Goal: Find specific page/section: Find specific page/section

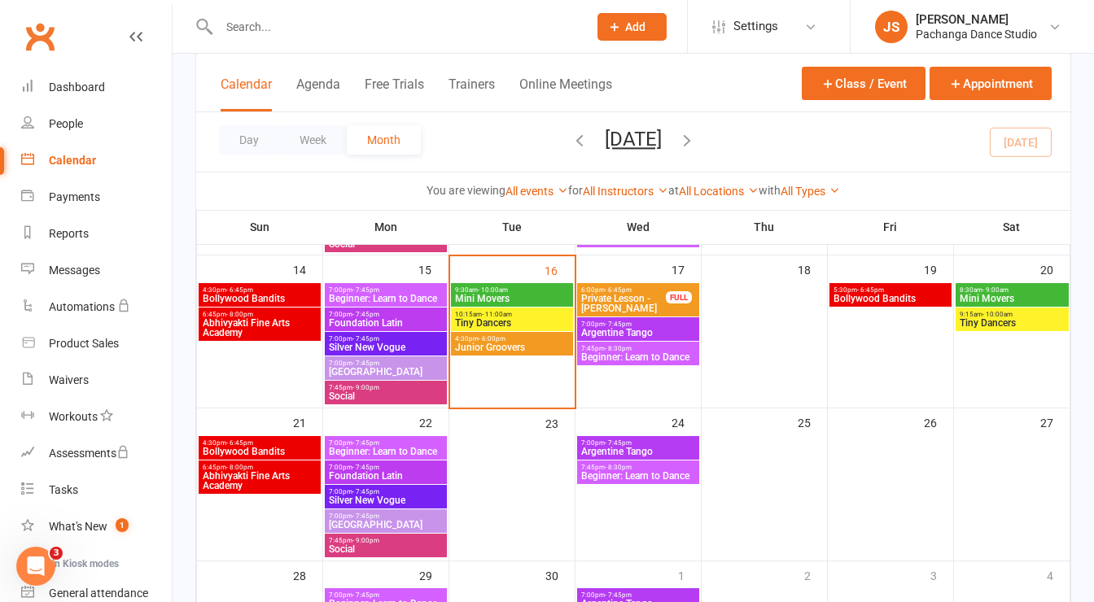
click at [317, 35] on input "text" at bounding box center [395, 26] width 362 height 23
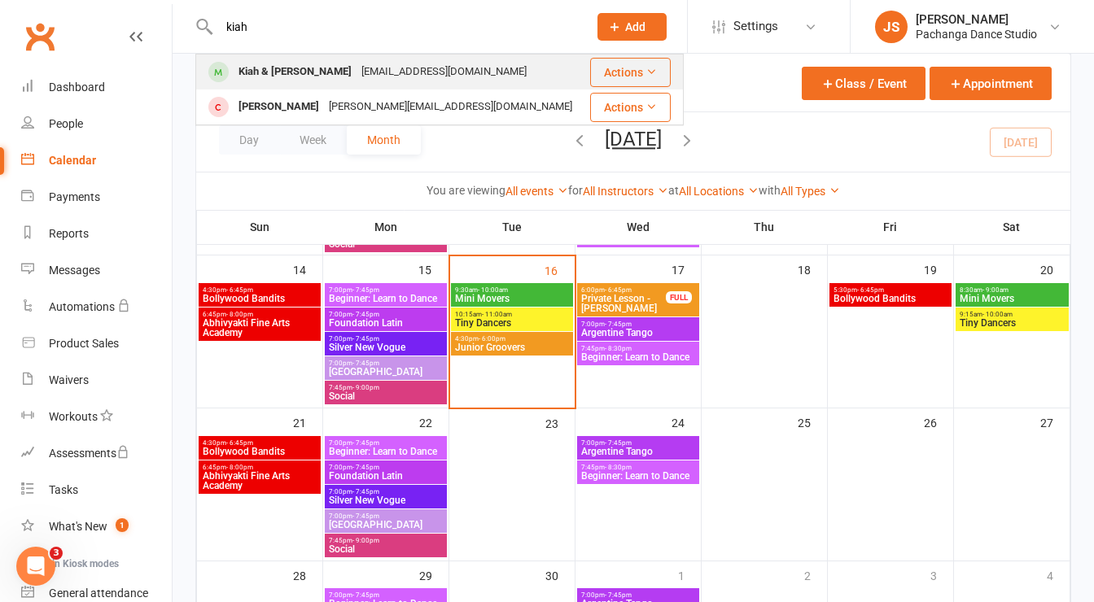
type input "kiah"
click at [303, 57] on div "Kiah & [PERSON_NAME] [EMAIL_ADDRESS][DOMAIN_NAME]" at bounding box center [392, 71] width 391 height 33
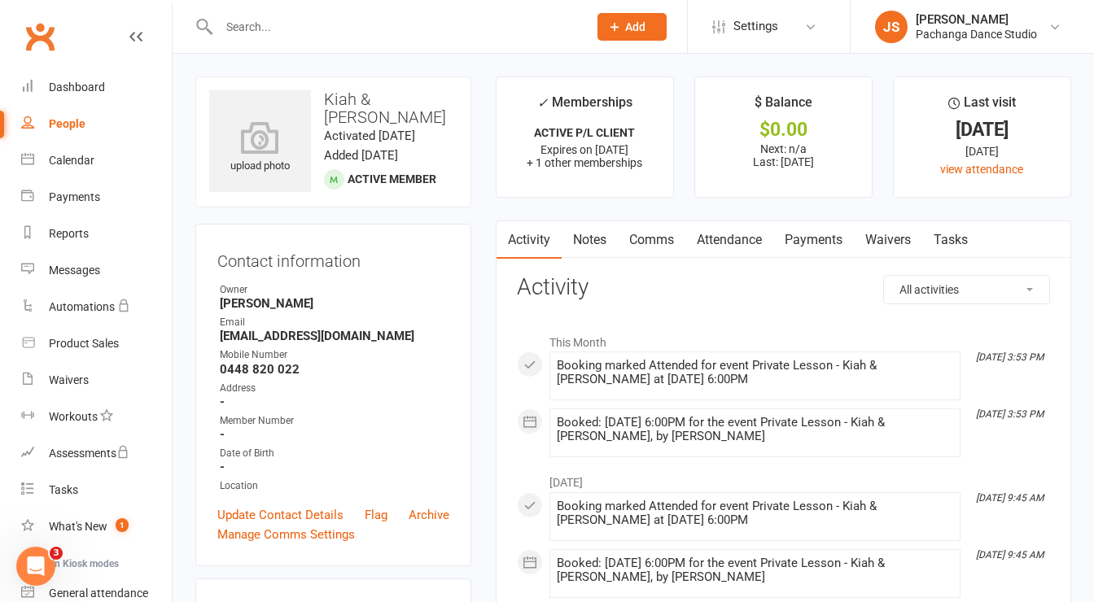
click at [813, 234] on link "Payments" at bounding box center [813, 239] width 81 height 37
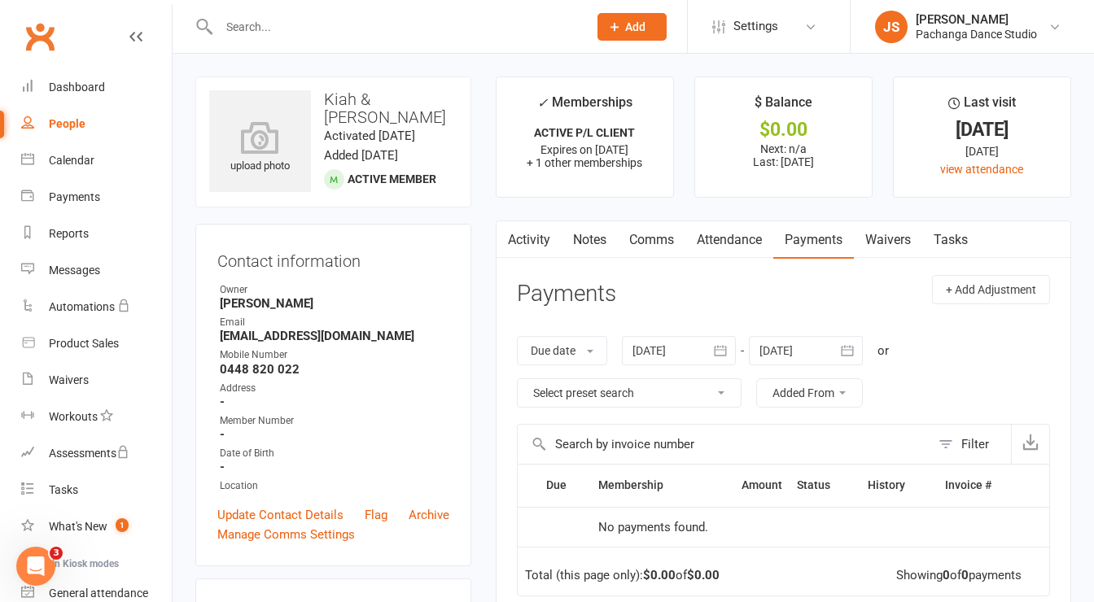
click at [729, 343] on icon "button" at bounding box center [720, 351] width 16 height 16
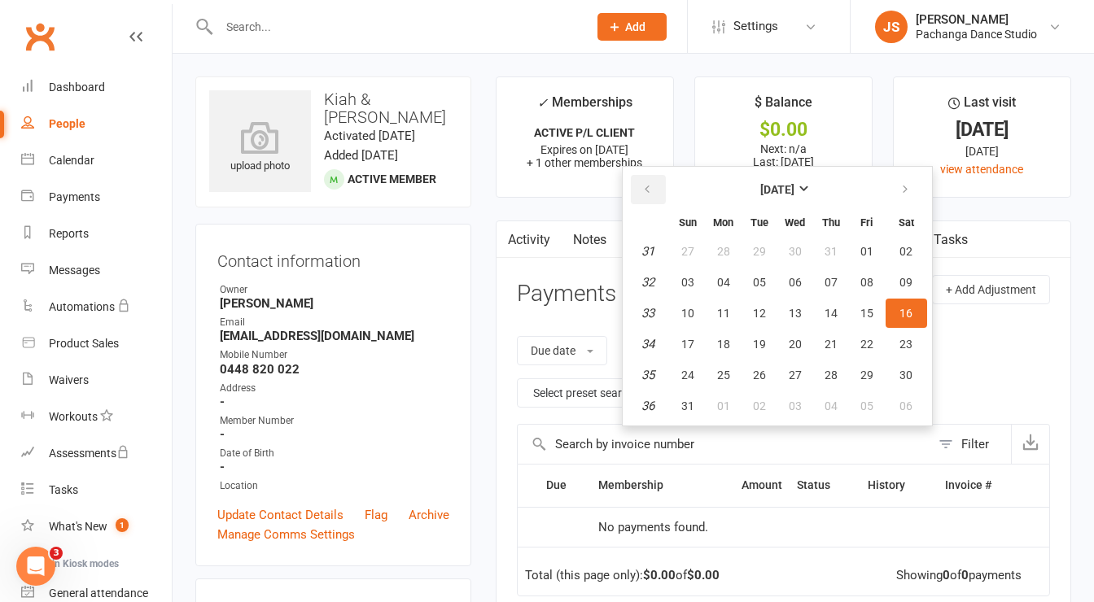
click at [655, 191] on button "button" at bounding box center [648, 189] width 35 height 29
click at [669, 256] on td "27" at bounding box center [649, 251] width 42 height 29
click at [683, 276] on span "06" at bounding box center [687, 282] width 13 height 13
type input "[DATE]"
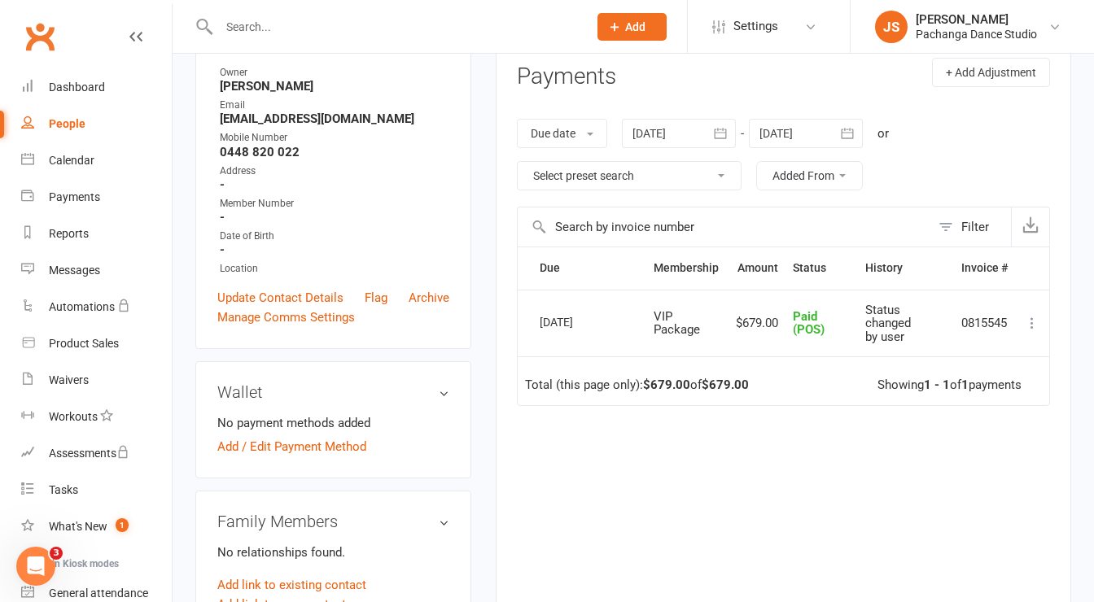
scroll to position [221, 0]
